Goal: Task Accomplishment & Management: Use online tool/utility

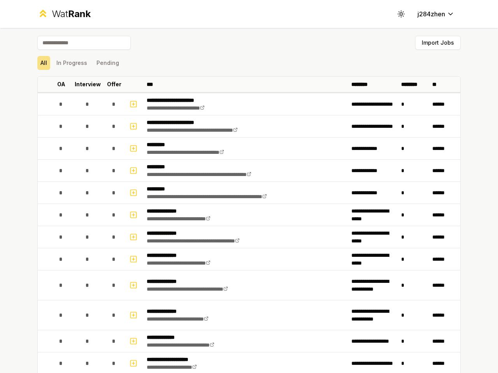
click at [398, 14] on icon at bounding box center [400, 13] width 7 height 7
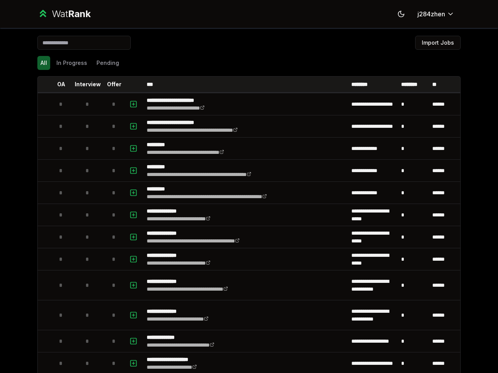
click at [434, 43] on button "Import Jobs" at bounding box center [437, 43] width 45 height 14
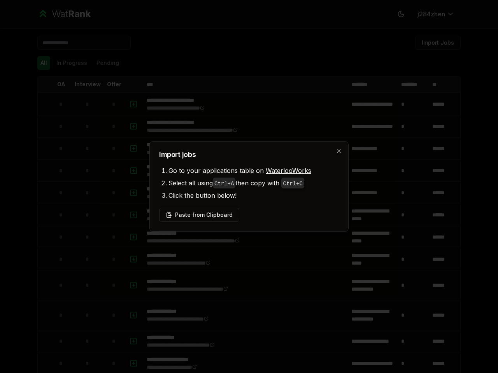
click at [40, 63] on div at bounding box center [249, 186] width 498 height 373
click at [68, 63] on div at bounding box center [249, 186] width 498 height 373
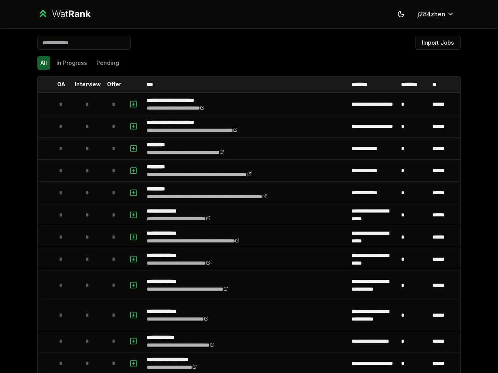
click at [104, 63] on button "Pending" at bounding box center [107, 63] width 29 height 14
click at [41, 84] on th at bounding box center [44, 85] width 12 height 16
click at [58, 84] on p "OA" at bounding box center [61, 84] width 8 height 8
click at [84, 84] on p "Interview" at bounding box center [88, 84] width 26 height 8
click at [111, 84] on p "Offer" at bounding box center [114, 84] width 14 height 8
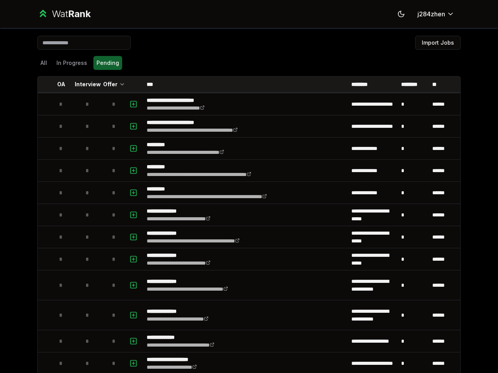
click at [131, 84] on th at bounding box center [134, 85] width 19 height 16
